Goal: Information Seeking & Learning: Find specific fact

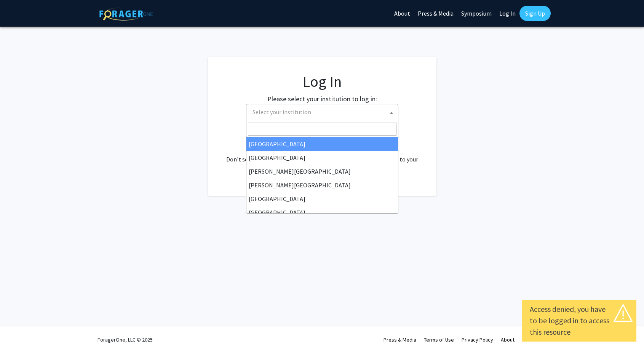
click at [324, 113] on span "Select your institution" at bounding box center [323, 112] width 148 height 16
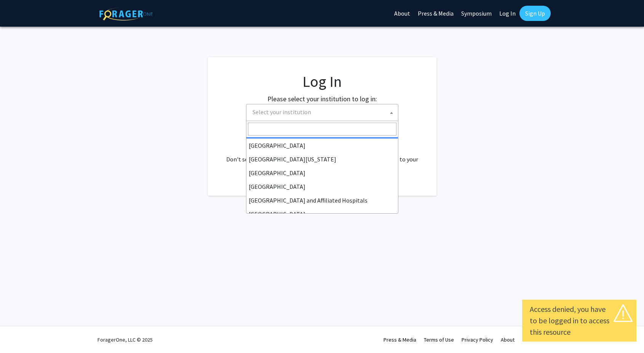
scroll to position [67, 0]
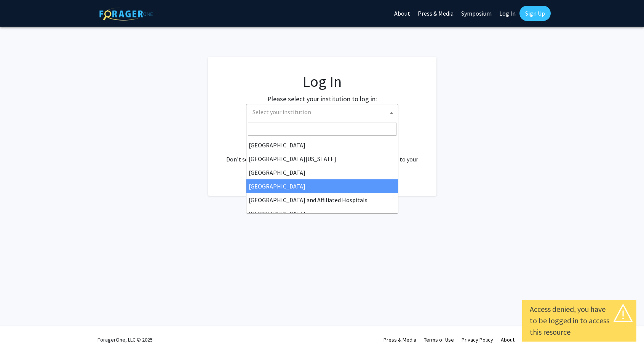
select select "23"
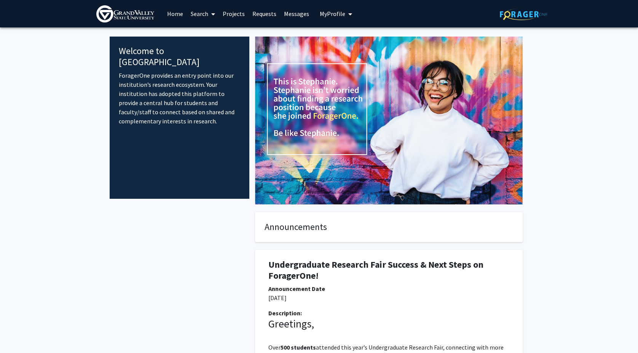
click at [323, 14] on span "My Profile" at bounding box center [333, 14] width 26 height 8
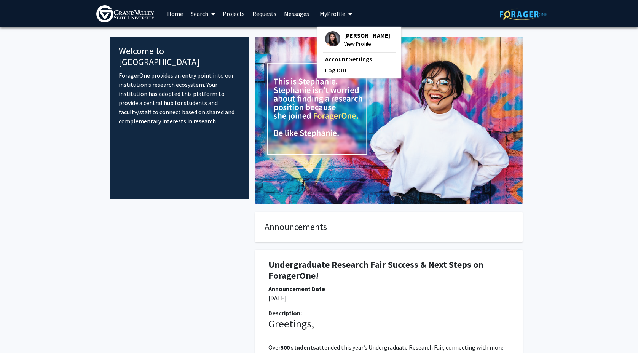
click at [349, 38] on span "[PERSON_NAME]" at bounding box center [367, 35] width 46 height 8
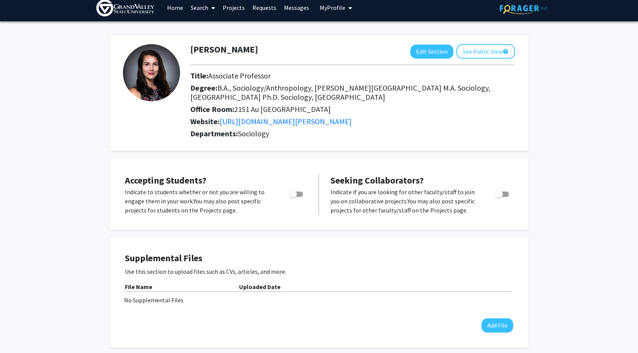
scroll to position [6, 0]
click at [490, 51] on button "See Public View help" at bounding box center [485, 51] width 59 height 14
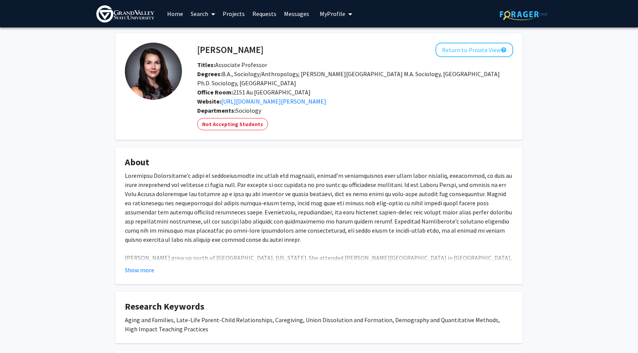
click at [199, 14] on link "Search" at bounding box center [203, 13] width 32 height 27
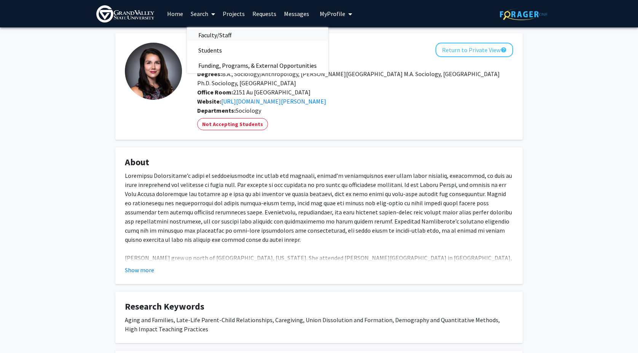
click at [201, 33] on span "Faculty/Staff" at bounding box center [215, 34] width 56 height 15
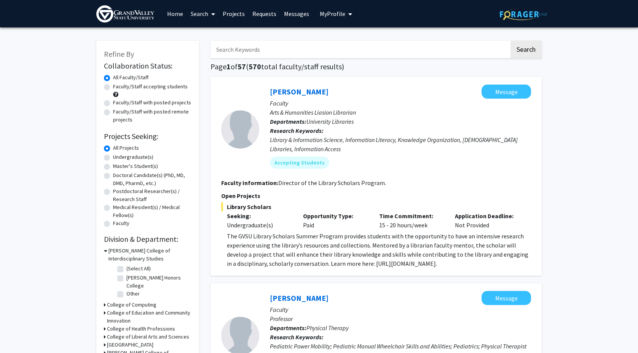
click at [240, 51] on input "Search Keywords" at bounding box center [359, 50] width 299 height 18
type input "aging"
click at [526, 51] on button "Search" at bounding box center [525, 50] width 31 height 18
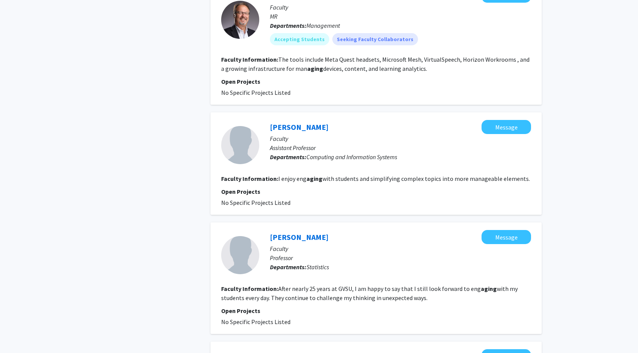
scroll to position [637, 0]
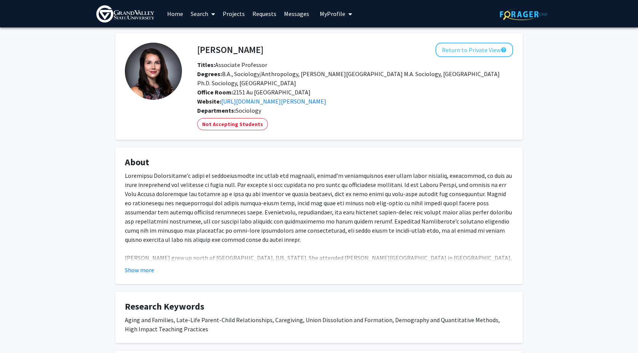
scroll to position [6, 0]
